Goal: Contribute content

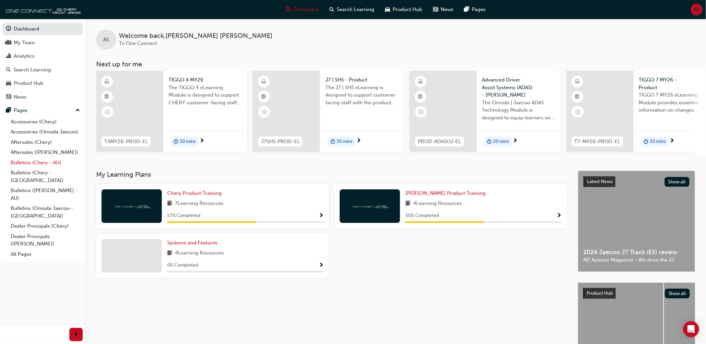
click at [50, 166] on link "Bulletins (Chery - AU)" at bounding box center [45, 163] width 75 height 10
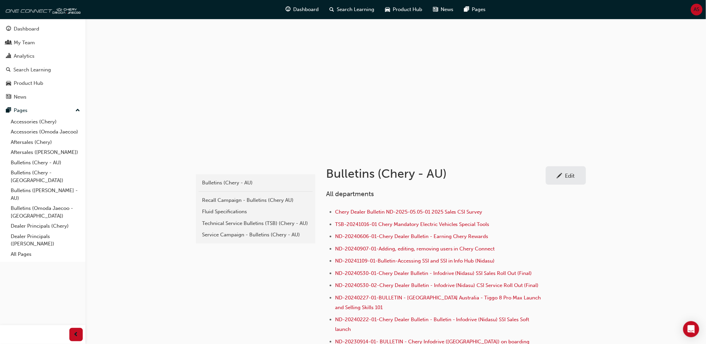
scroll to position [37, 0]
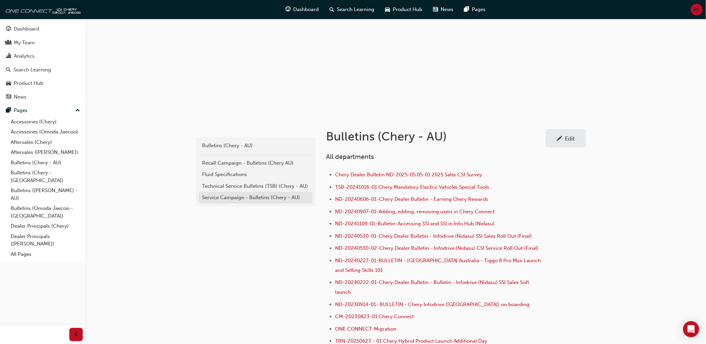
click at [229, 196] on div "Service Campaign - Bulletins (Chery - AU)" at bounding box center [255, 198] width 107 height 8
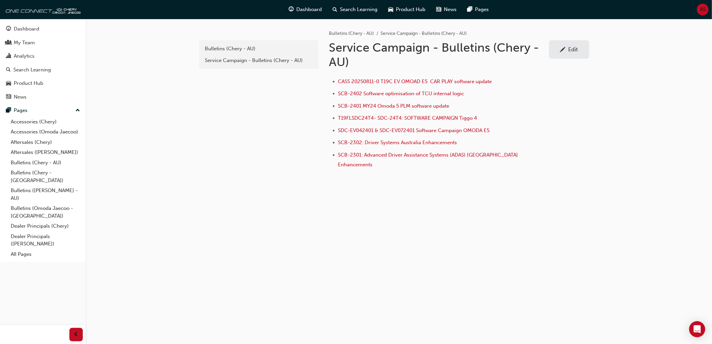
click at [564, 51] on span "pencil-icon" at bounding box center [563, 50] width 6 height 7
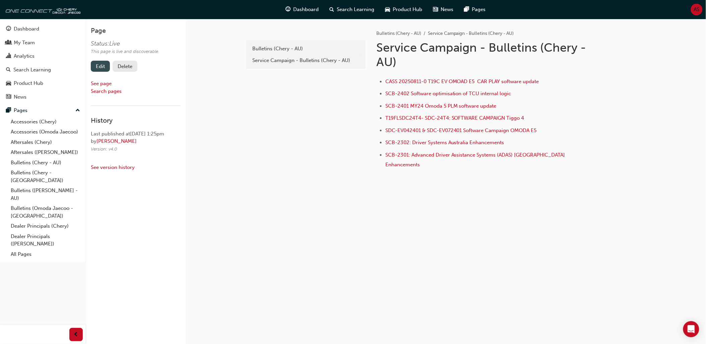
click at [102, 65] on link "Edit" at bounding box center [100, 66] width 19 height 11
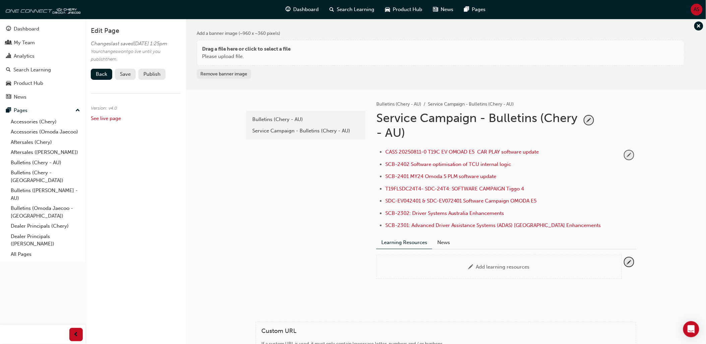
click at [627, 155] on span "pencil-icon" at bounding box center [629, 154] width 9 height 9
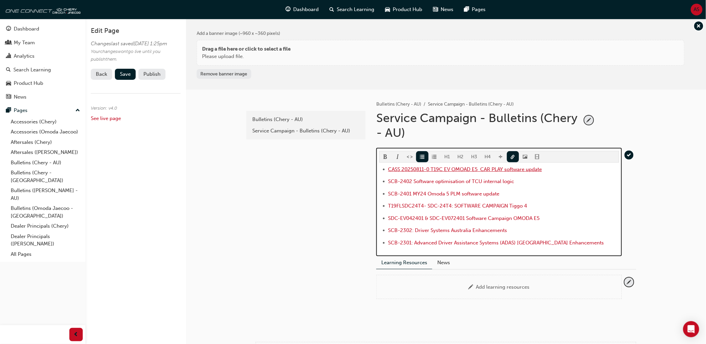
drag, startPoint x: 555, startPoint y: 168, endPoint x: 453, endPoint y: 169, distance: 102.2
click at [453, 169] on li "CASS 20250811-0 T19C EV OMOAD E5 CAR PLAY software update" at bounding box center [503, 170] width 231 height 10
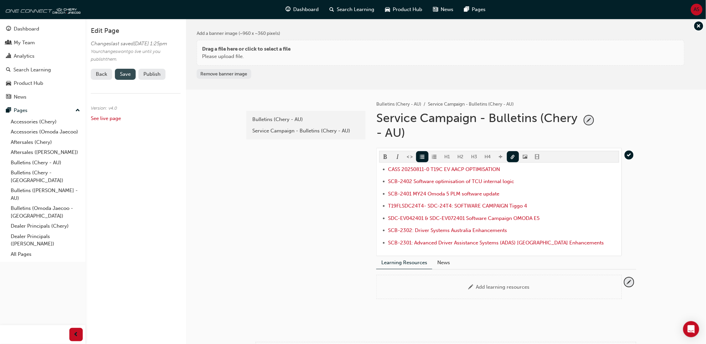
click at [131, 80] on button "Save" at bounding box center [125, 74] width 21 height 11
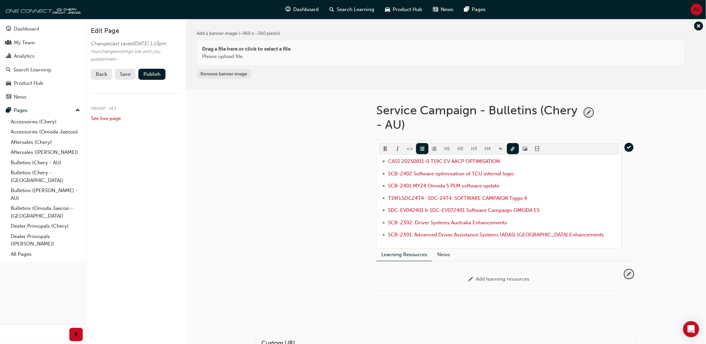
click at [153, 80] on button "Publish" at bounding box center [151, 74] width 27 height 11
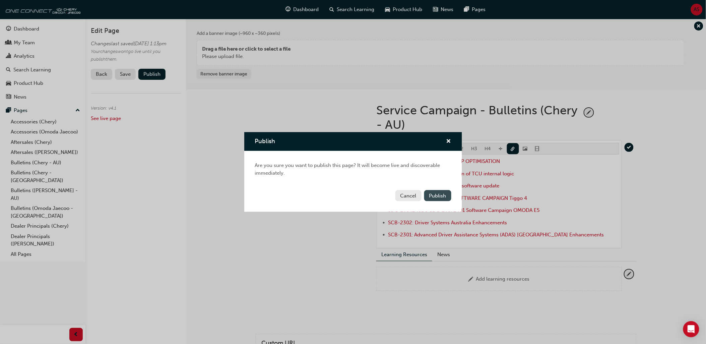
click at [441, 198] on span "Publish" at bounding box center [437, 196] width 17 height 6
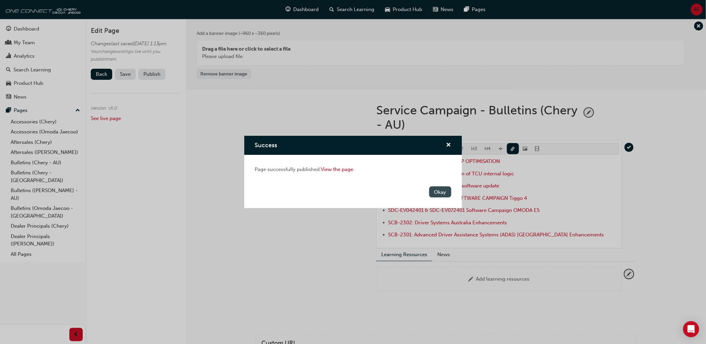
click at [442, 189] on button "Okay" at bounding box center [440, 191] width 22 height 11
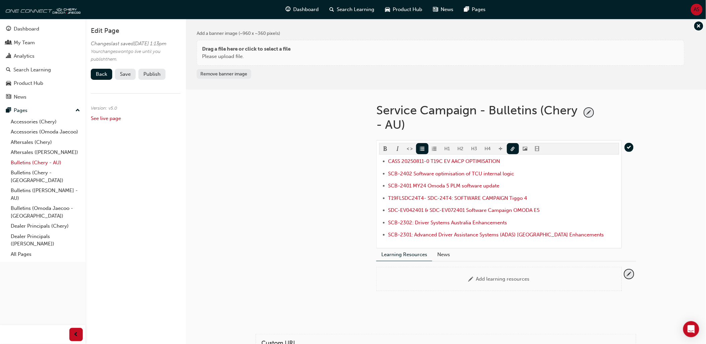
click at [48, 164] on link "Bulletins (Chery - AU)" at bounding box center [45, 163] width 75 height 10
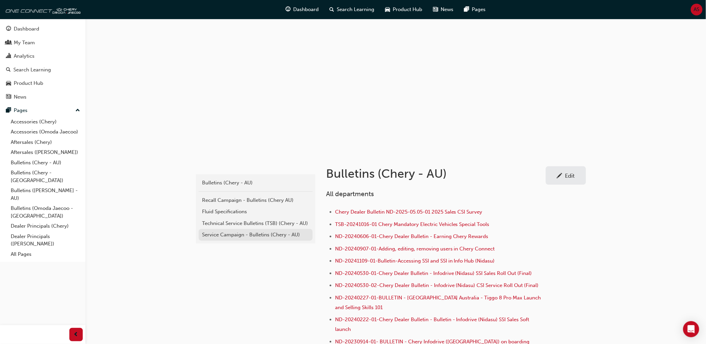
click at [255, 239] on link "Service Campaign - Bulletins (Chery - AU)" at bounding box center [256, 235] width 114 height 12
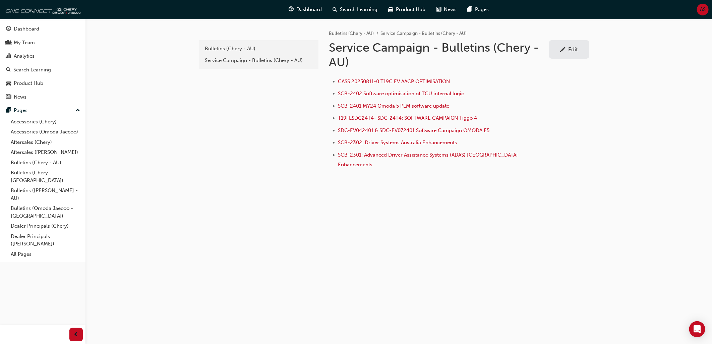
click at [259, 141] on div "e85f914b-8380-4b90-a255-4e94a5c53783 Bulletins (Chery - AU) Service Campaign - …" at bounding box center [258, 108] width 121 height 178
